Goal: Find contact information: Find contact information

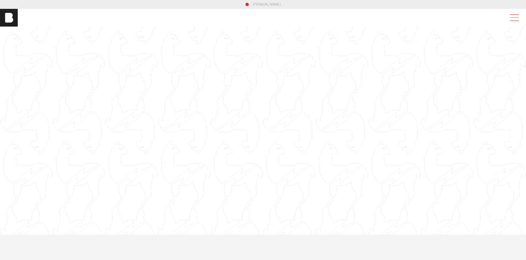
click at [515, 22] on span at bounding box center [513, 18] width 13 height 10
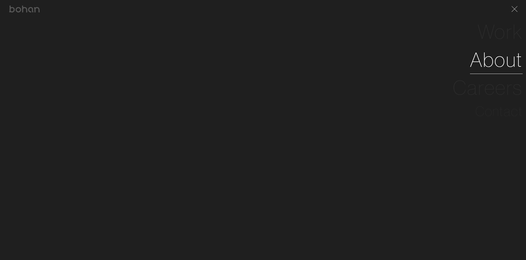
click at [488, 63] on link "About" at bounding box center [496, 60] width 53 height 28
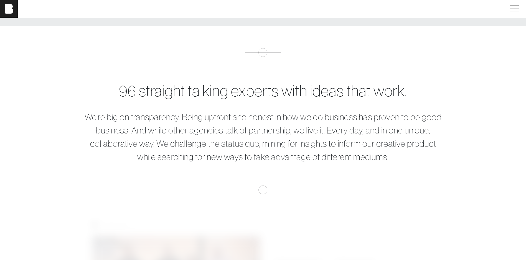
scroll to position [139, 0]
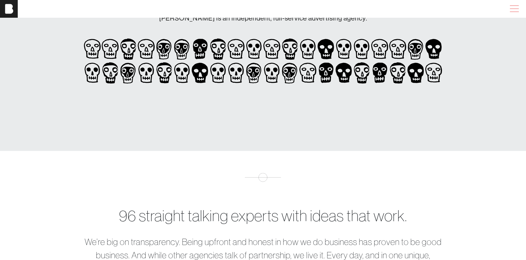
click at [516, 7] on span at bounding box center [513, 9] width 13 height 10
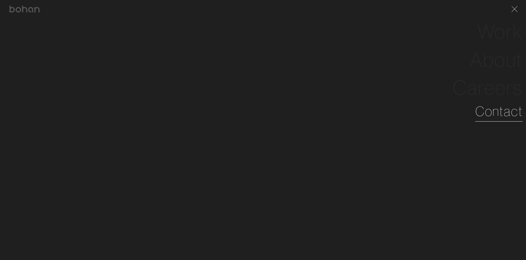
click at [494, 118] on link "Contact" at bounding box center [498, 111] width 47 height 20
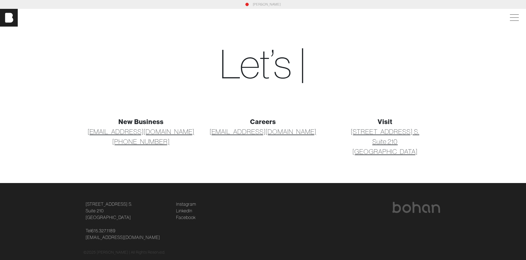
drag, startPoint x: 345, startPoint y: 131, endPoint x: 431, endPoint y: 151, distance: 87.9
click at [431, 151] on p "[STREET_ADDRESS] [STREET_ADDRESS]" at bounding box center [384, 142] width 115 height 30
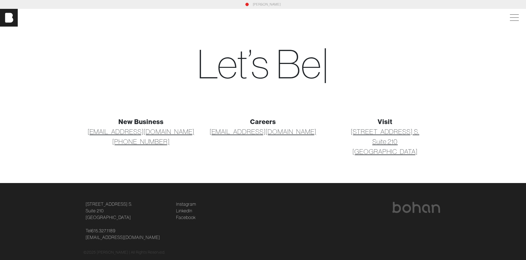
copy link "[STREET_ADDRESS] [STREET_ADDRESS]"
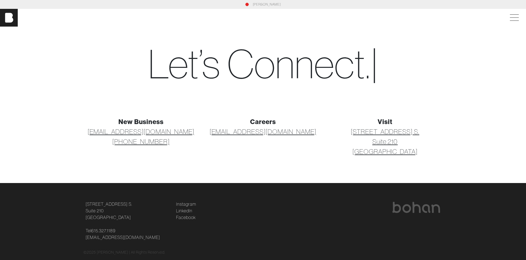
drag, startPoint x: 195, startPoint y: 156, endPoint x: 118, endPoint y: 143, distance: 77.6
click at [118, 143] on div "New Business [EMAIL_ADDRESS][DOMAIN_NAME] [PHONE_NUMBER]" at bounding box center [141, 137] width 122 height 40
copy link "[PHONE_NUMBER]"
